Goal: Information Seeking & Learning: Learn about a topic

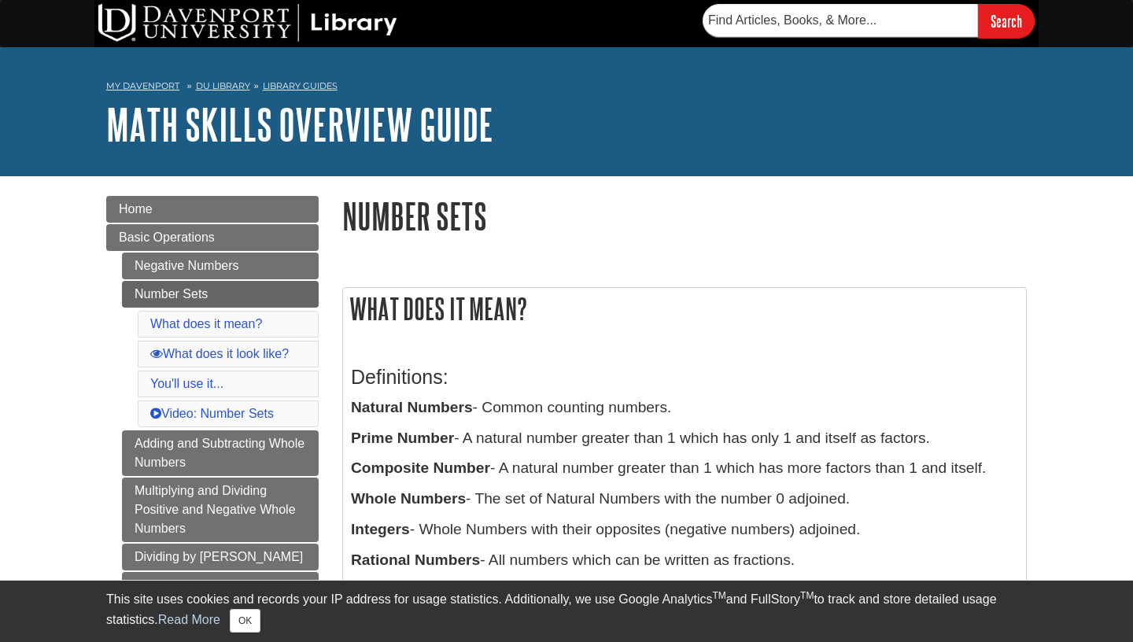
click at [950, 155] on div "My [PERSON_NAME] DU Library Library Guides Math Skills Overview Guide Number Se…" at bounding box center [566, 111] width 1133 height 129
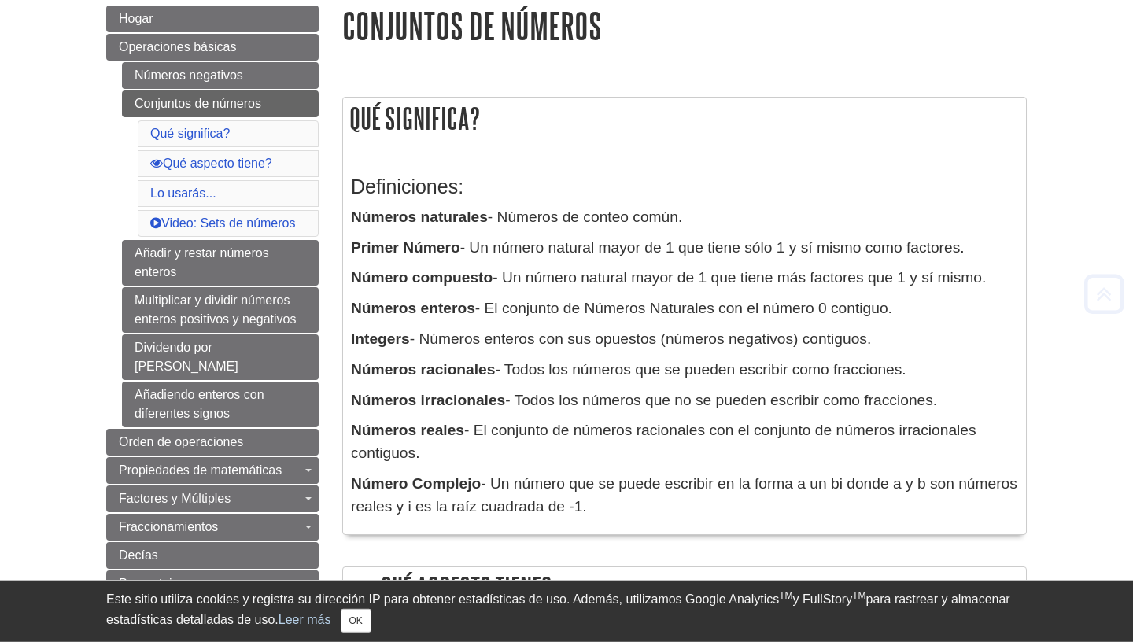
scroll to position [197, 0]
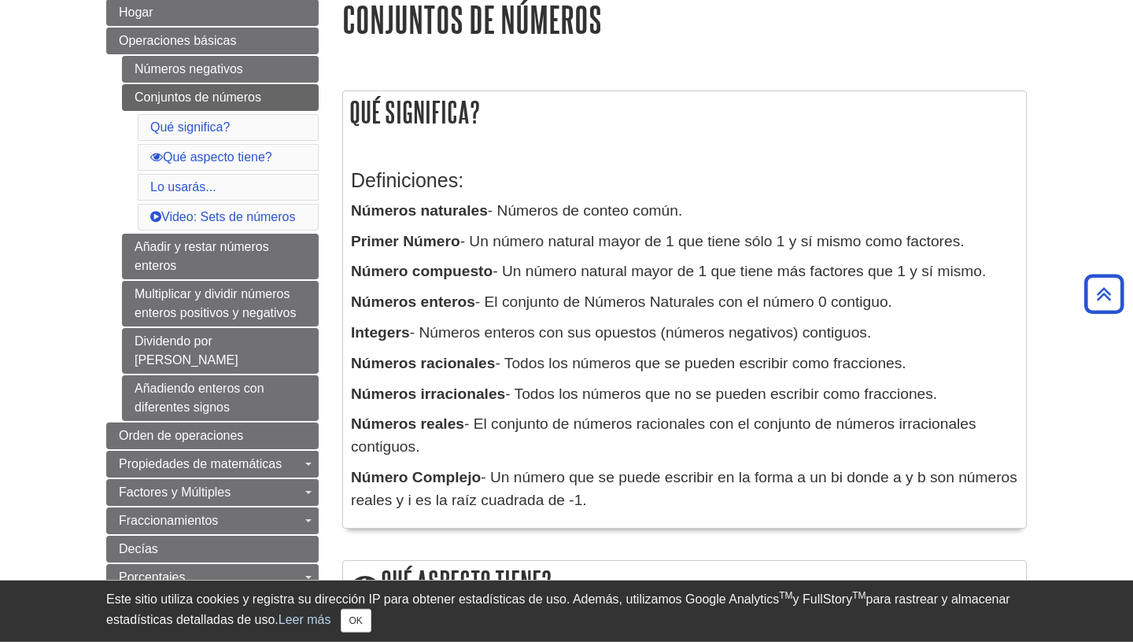
click at [730, 180] on h3 "Definiciones:" at bounding box center [684, 180] width 667 height 23
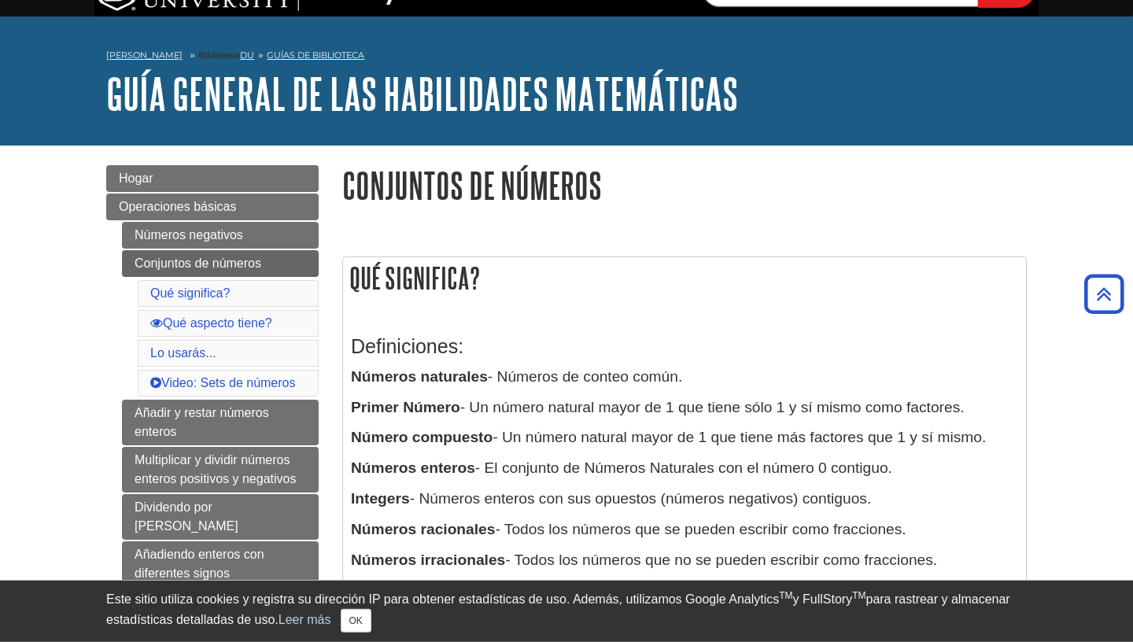
scroll to position [31, 0]
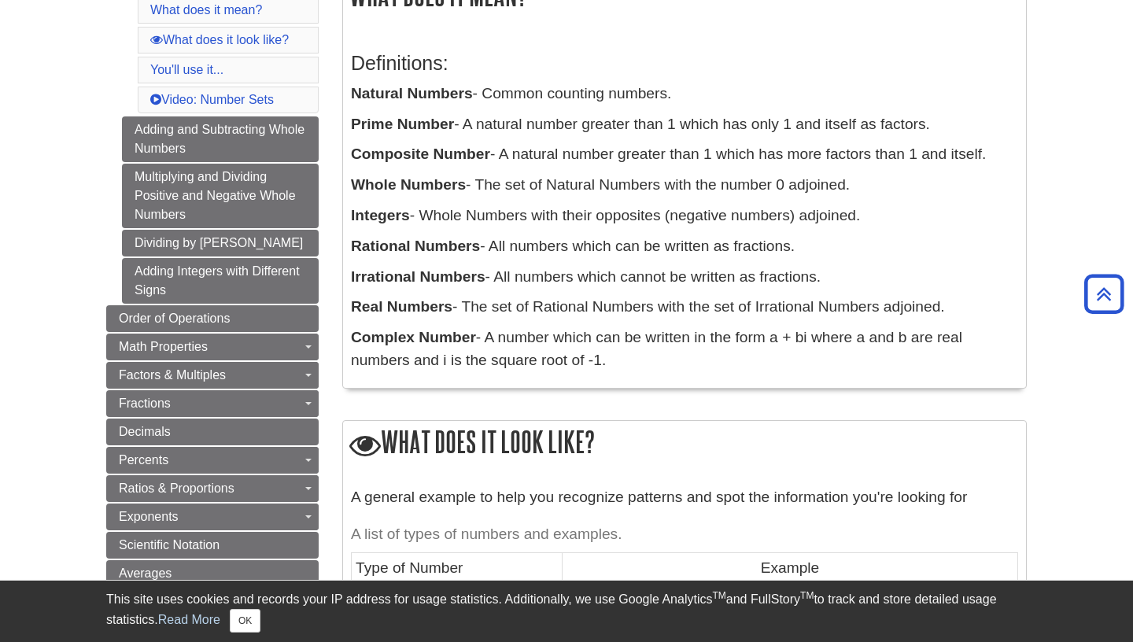
scroll to position [316, 0]
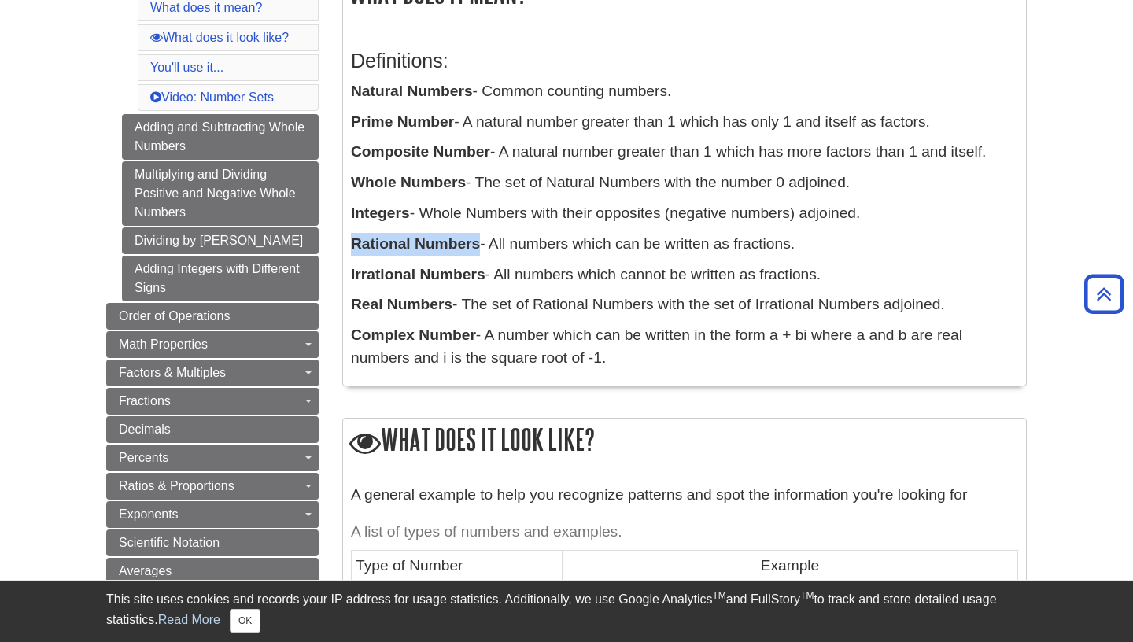
drag, startPoint x: 352, startPoint y: 245, endPoint x: 478, endPoint y: 256, distance: 126.3
click at [478, 256] on p "Rational Numbers - All numbers which can be written as fractions." at bounding box center [684, 244] width 667 height 23
copy b "Rational Numbers"
click at [986, 250] on p "Rational Numbers - All numbers which can be written as fractions." at bounding box center [684, 244] width 667 height 23
